Goal: Navigation & Orientation: Go to known website

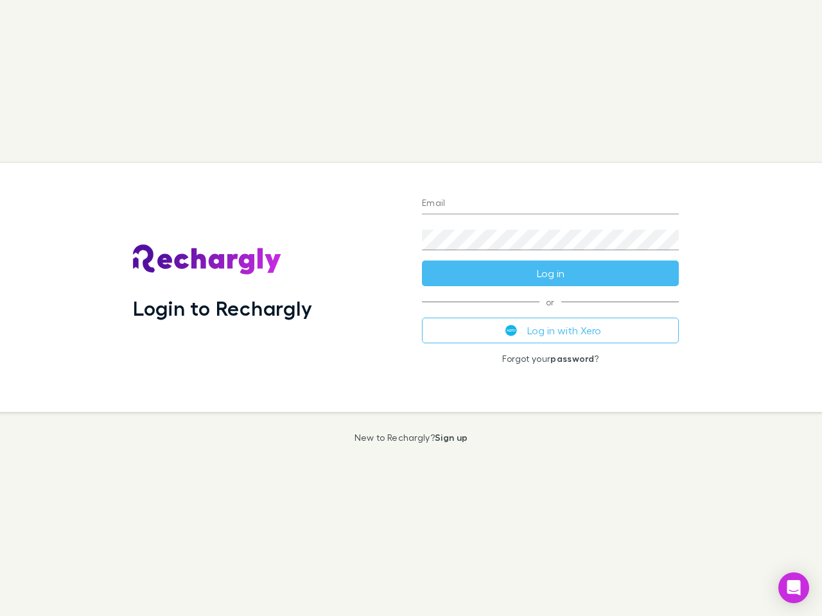
click at [411, 308] on div "Login to Rechargly" at bounding box center [267, 287] width 289 height 249
click at [550, 204] on input "Email" at bounding box center [550, 204] width 257 height 21
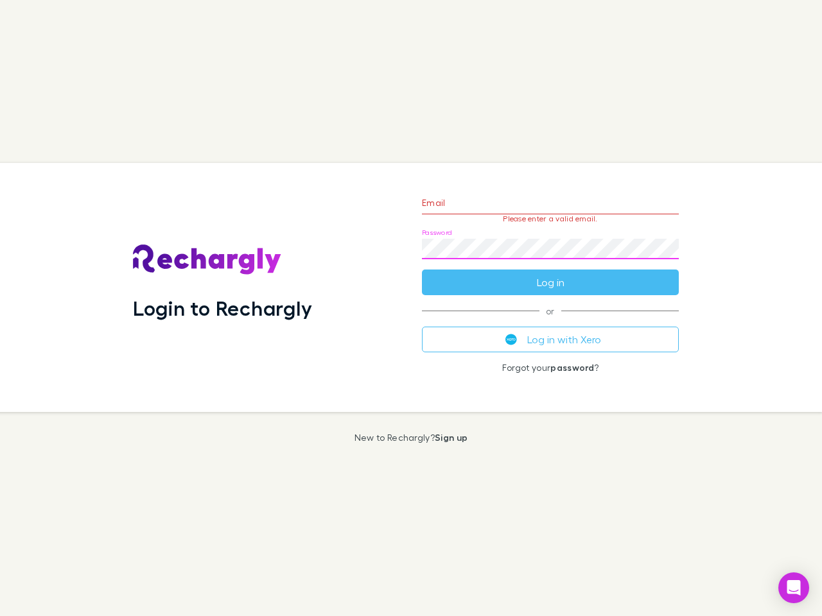
click at [550, 273] on form "Email Please enter a valid email. Password Log in" at bounding box center [550, 240] width 257 height 112
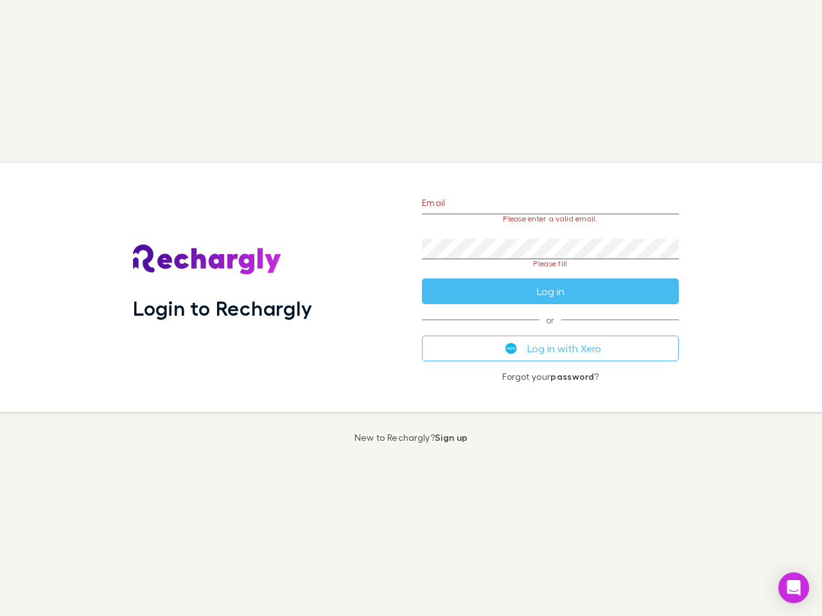
click at [550, 331] on div "Email Please enter a valid email. Password Please fill Log in or Log in with Xe…" at bounding box center [549, 287] width 277 height 249
click at [793, 588] on icon "Open Intercom Messenger" at bounding box center [793, 587] width 13 height 15
